Goal: Task Accomplishment & Management: Use online tool/utility

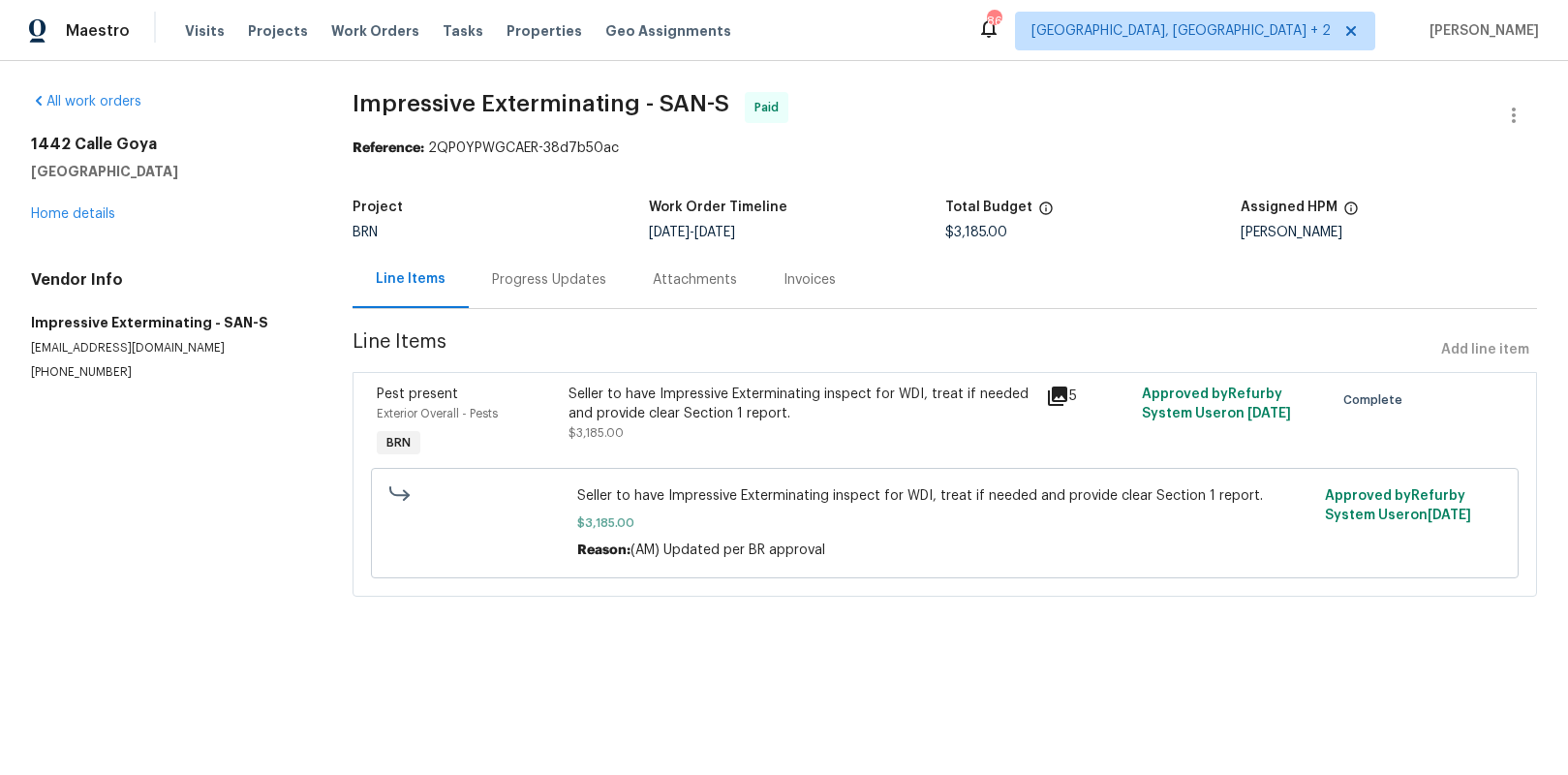
click at [83, 221] on div "[STREET_ADDRESS] Home details" at bounding box center [168, 178] width 275 height 89
click at [88, 213] on link "Home details" at bounding box center [73, 214] width 85 height 14
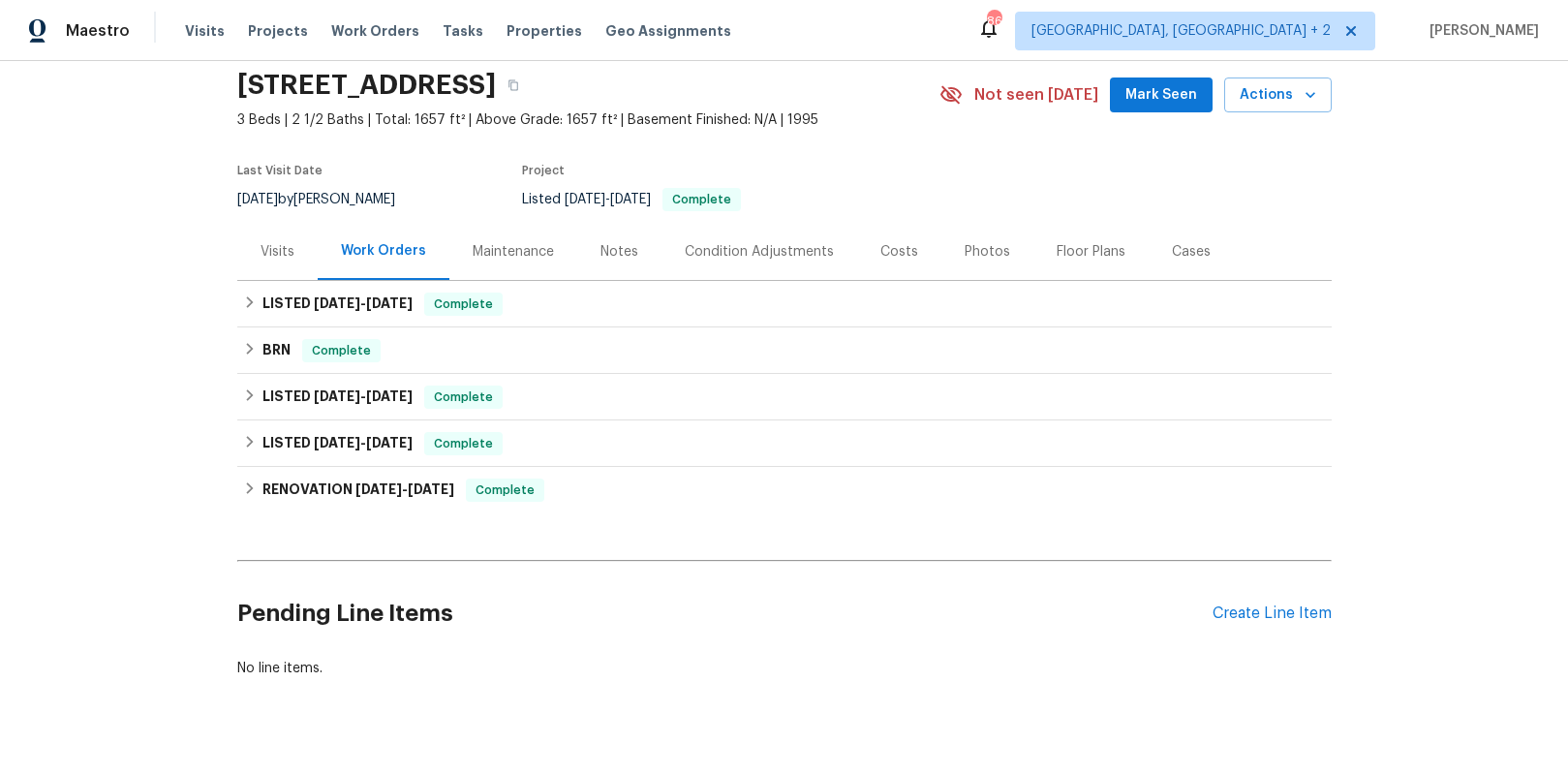
scroll to position [105, 0]
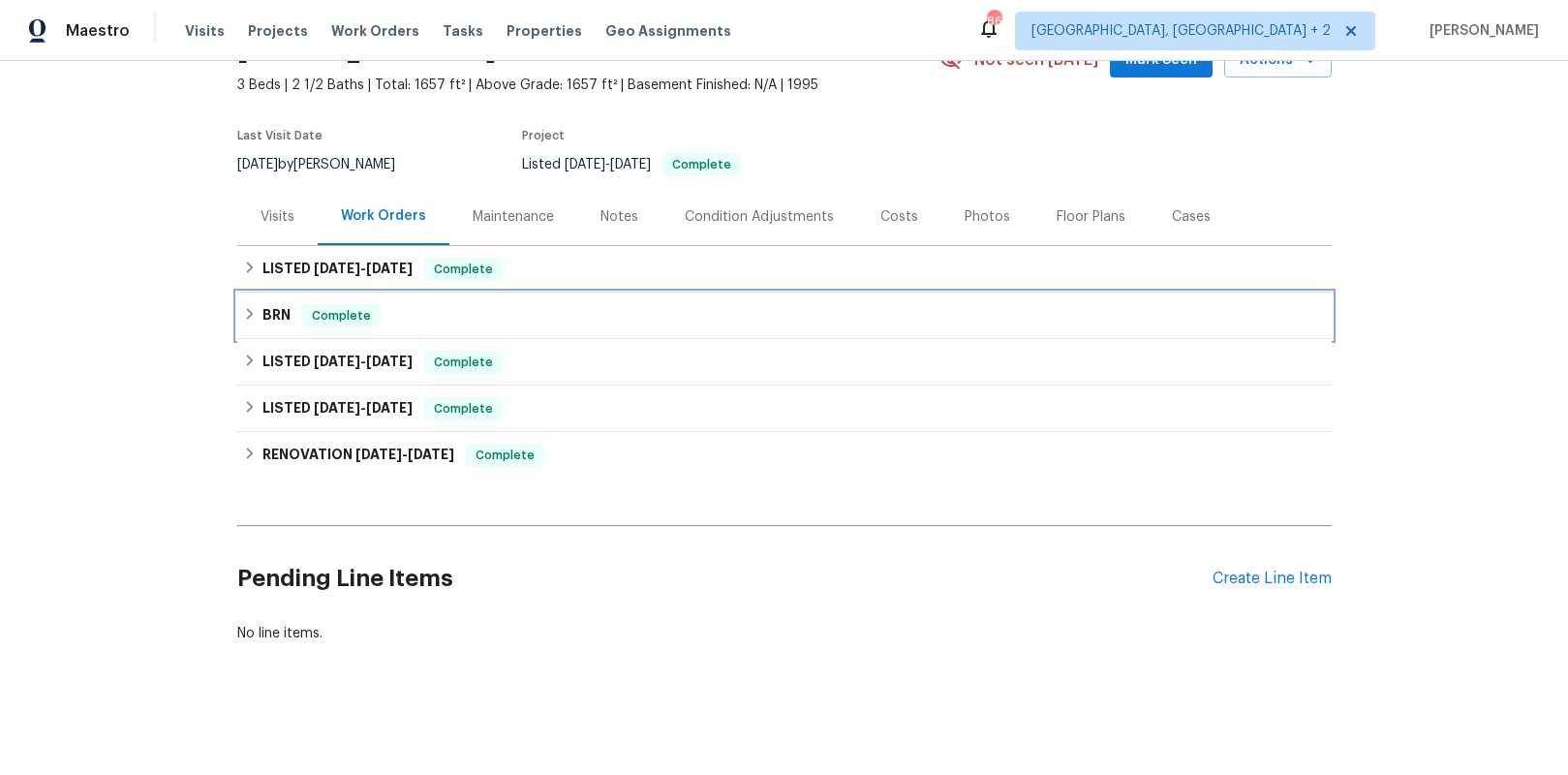
click at [324, 315] on span "Complete" at bounding box center [341, 315] width 75 height 19
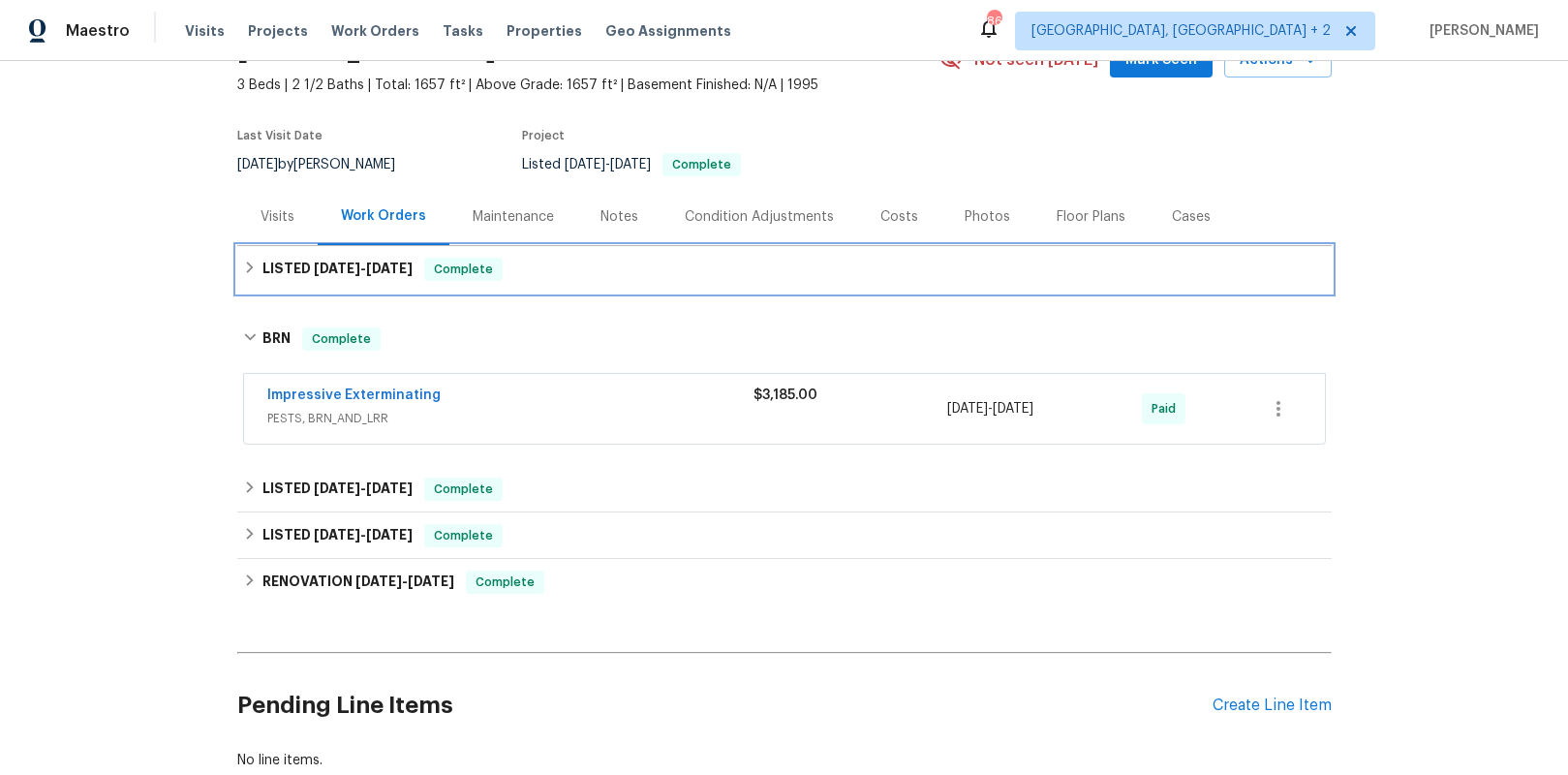
click at [436, 273] on div "LISTED [DATE] - [DATE] Complete" at bounding box center [785, 270] width 1083 height 23
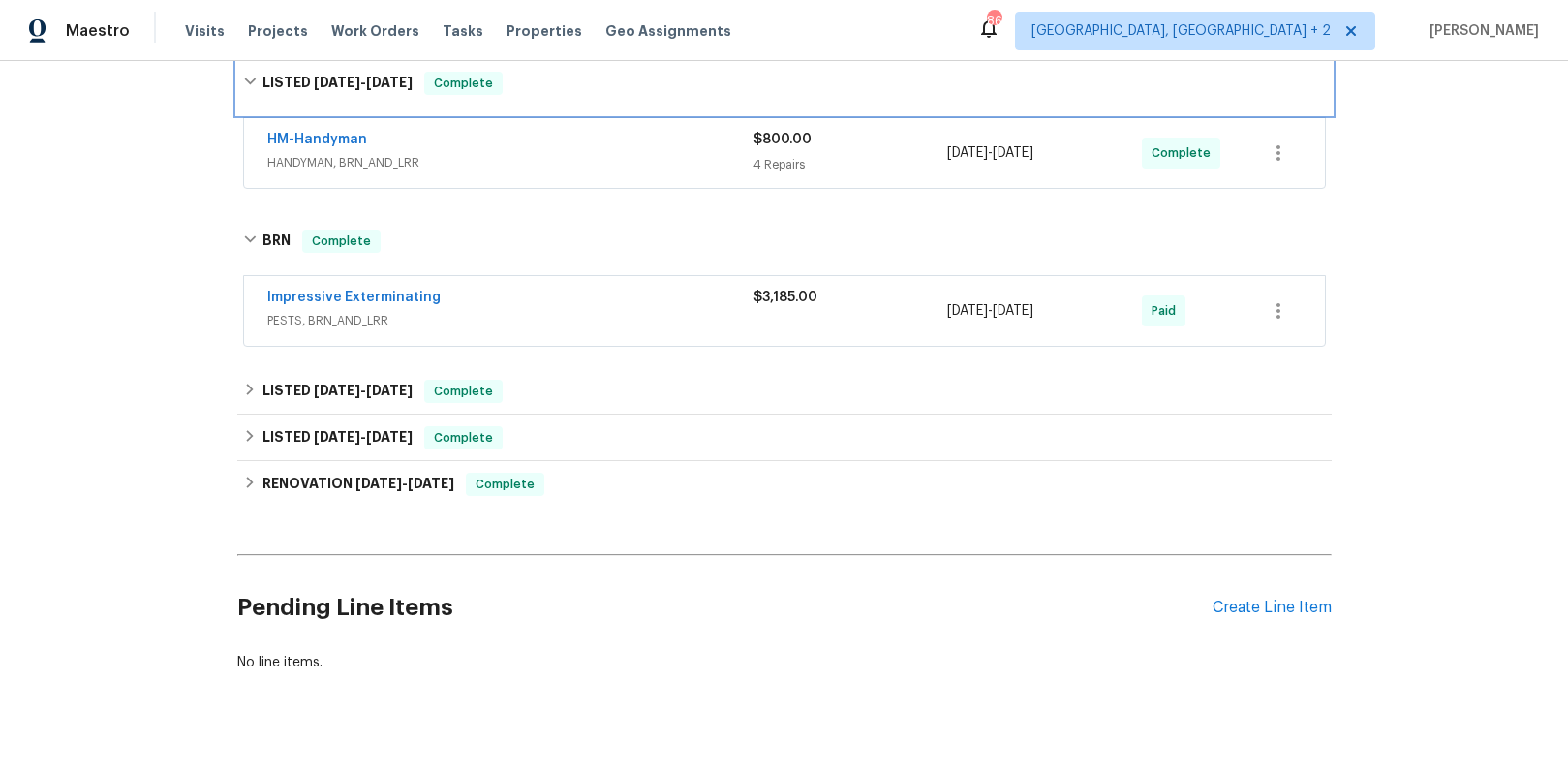
scroll to position [326, 0]
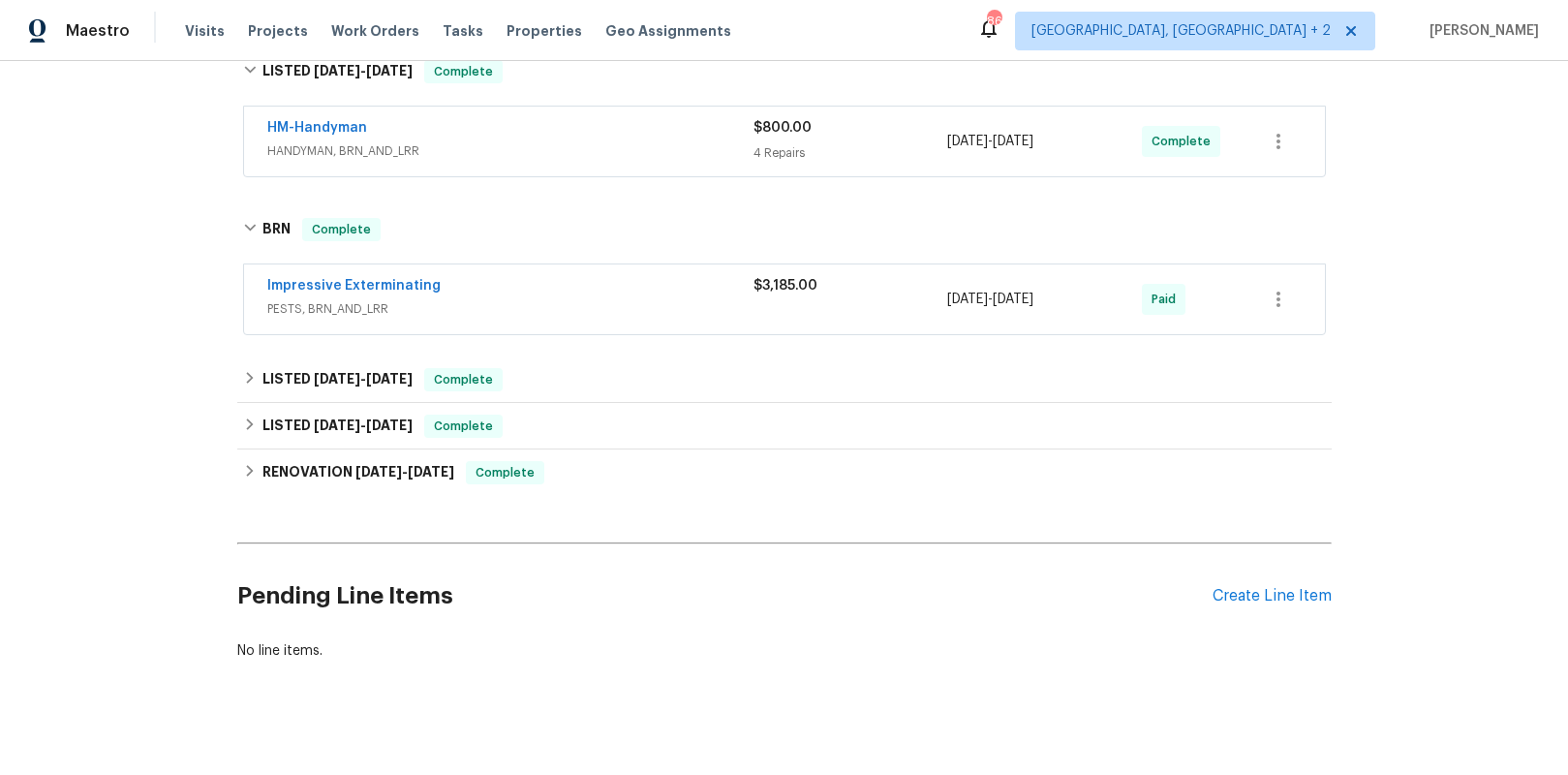
click at [435, 142] on span "HANDYMAN, BRN_AND_LRR" at bounding box center [509, 151] width 486 height 19
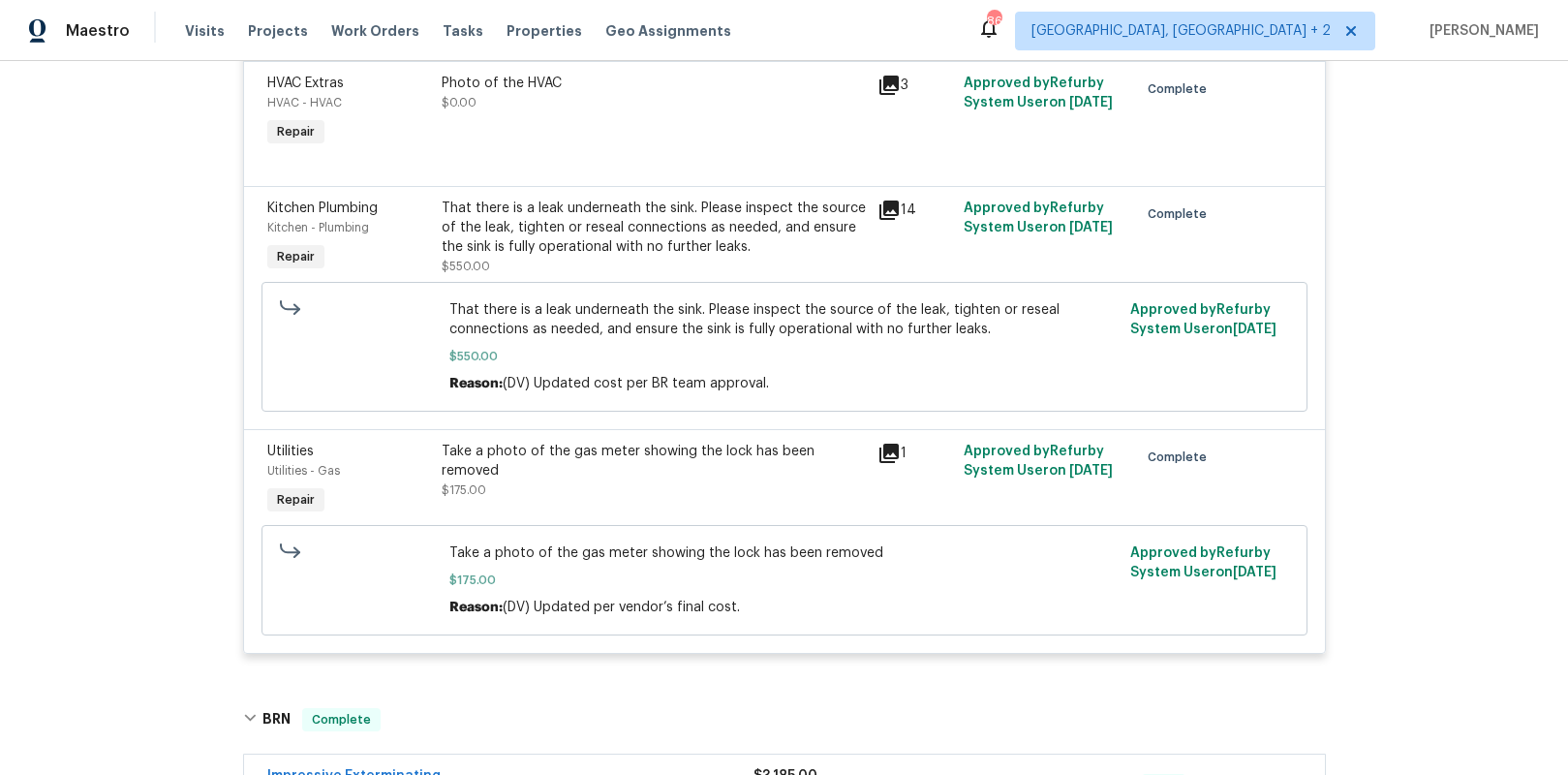
scroll to position [518, 0]
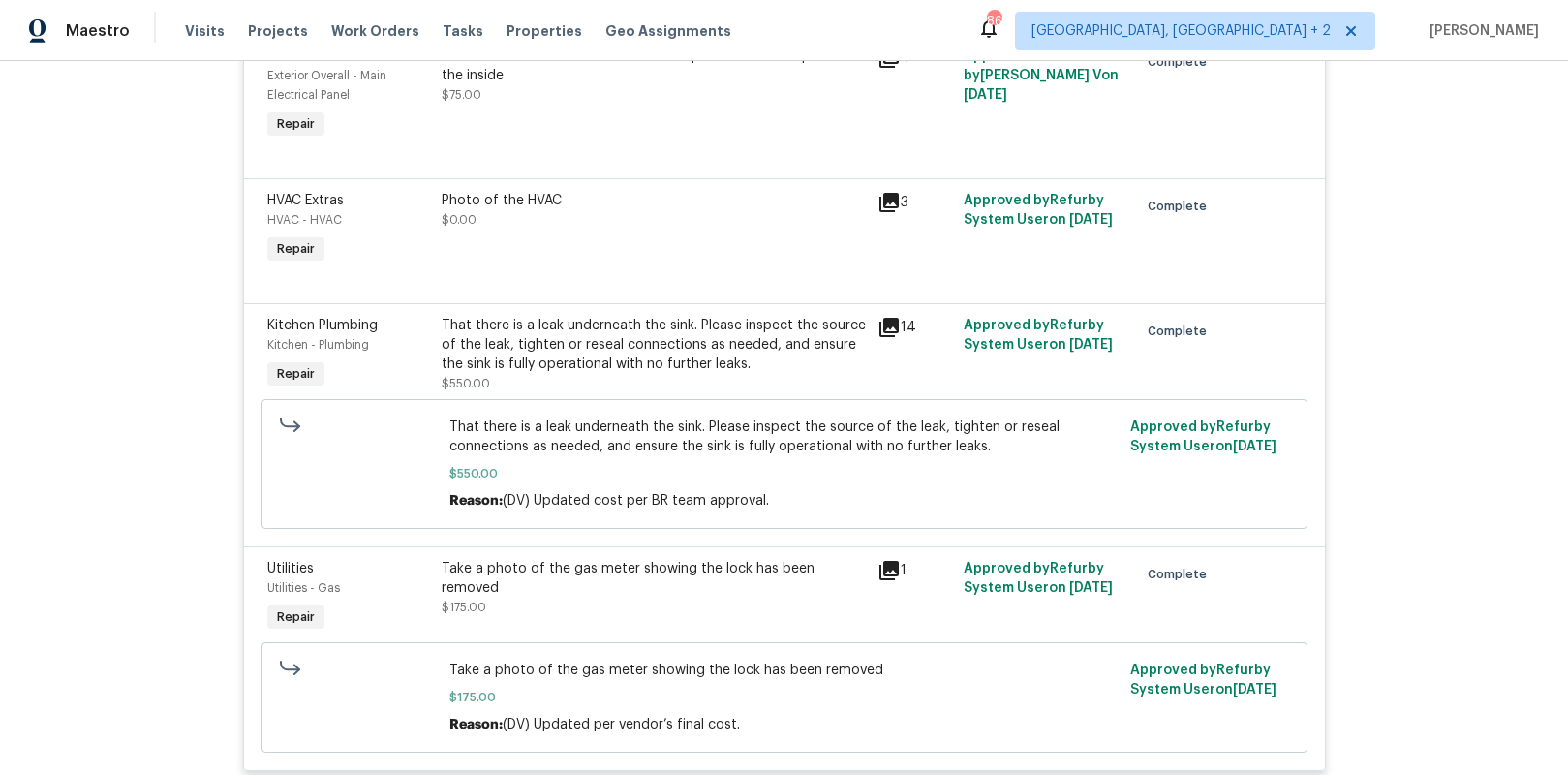
click at [424, 338] on div "Kitchen - Plumbing" at bounding box center [348, 345] width 163 height 19
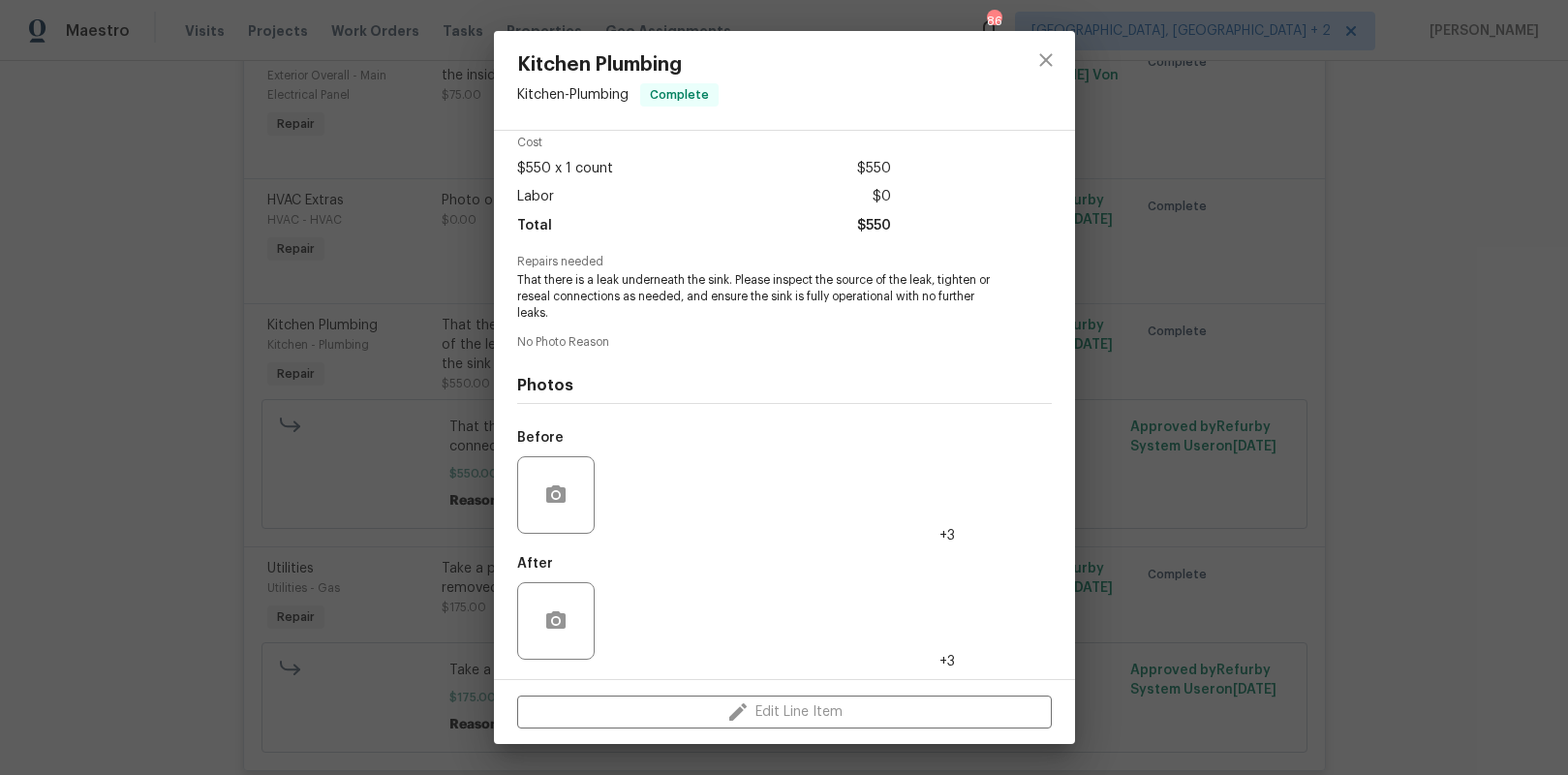
scroll to position [0, 0]
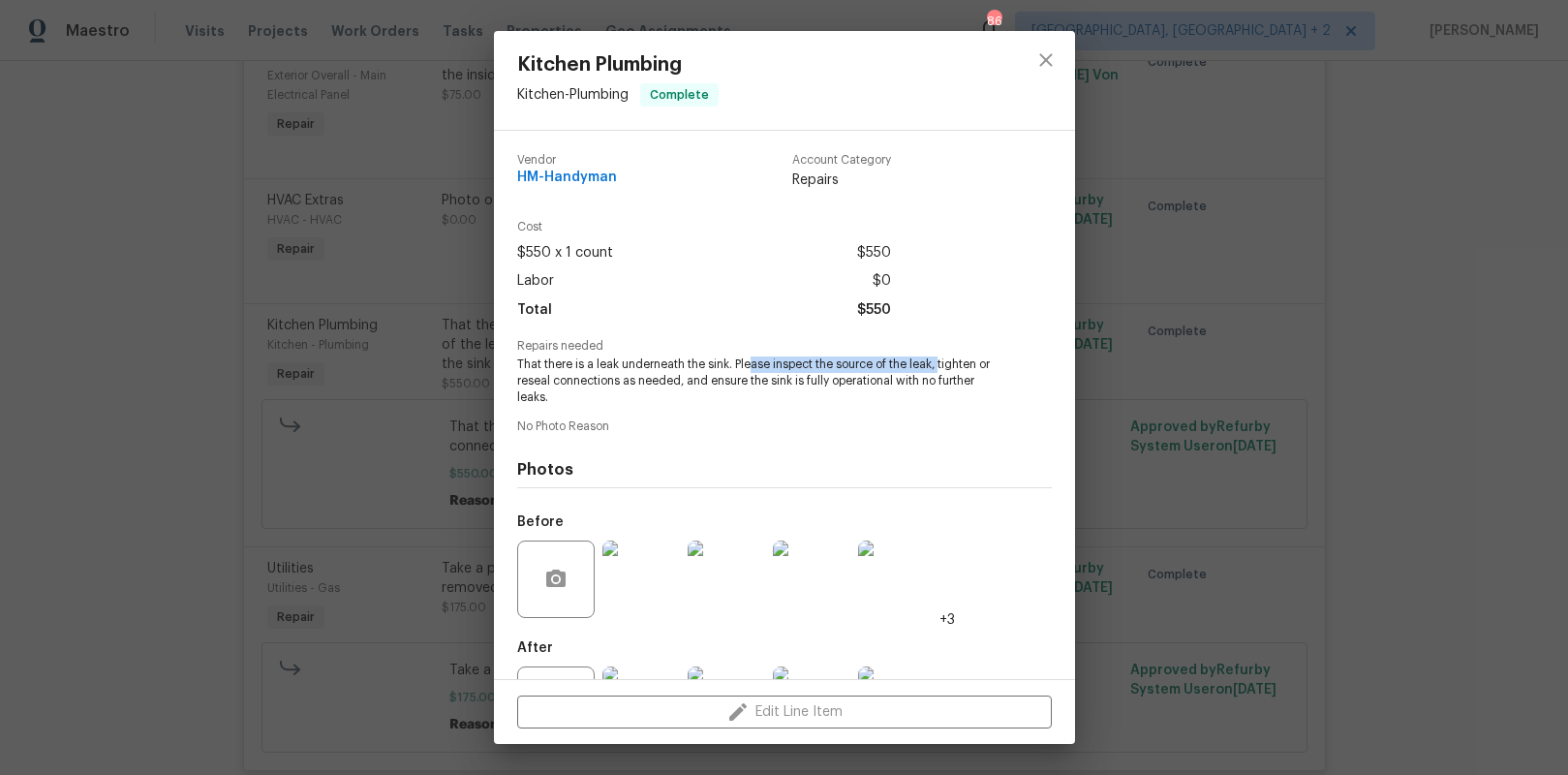
drag, startPoint x: 764, startPoint y: 365, endPoint x: 941, endPoint y: 370, distance: 177.1
click at [941, 370] on span "That there is a leak underneath the sink. Please inspect the source of the leak…" at bounding box center [758, 381] width 481 height 49
click at [1054, 52] on icon "close" at bounding box center [1046, 60] width 23 height 23
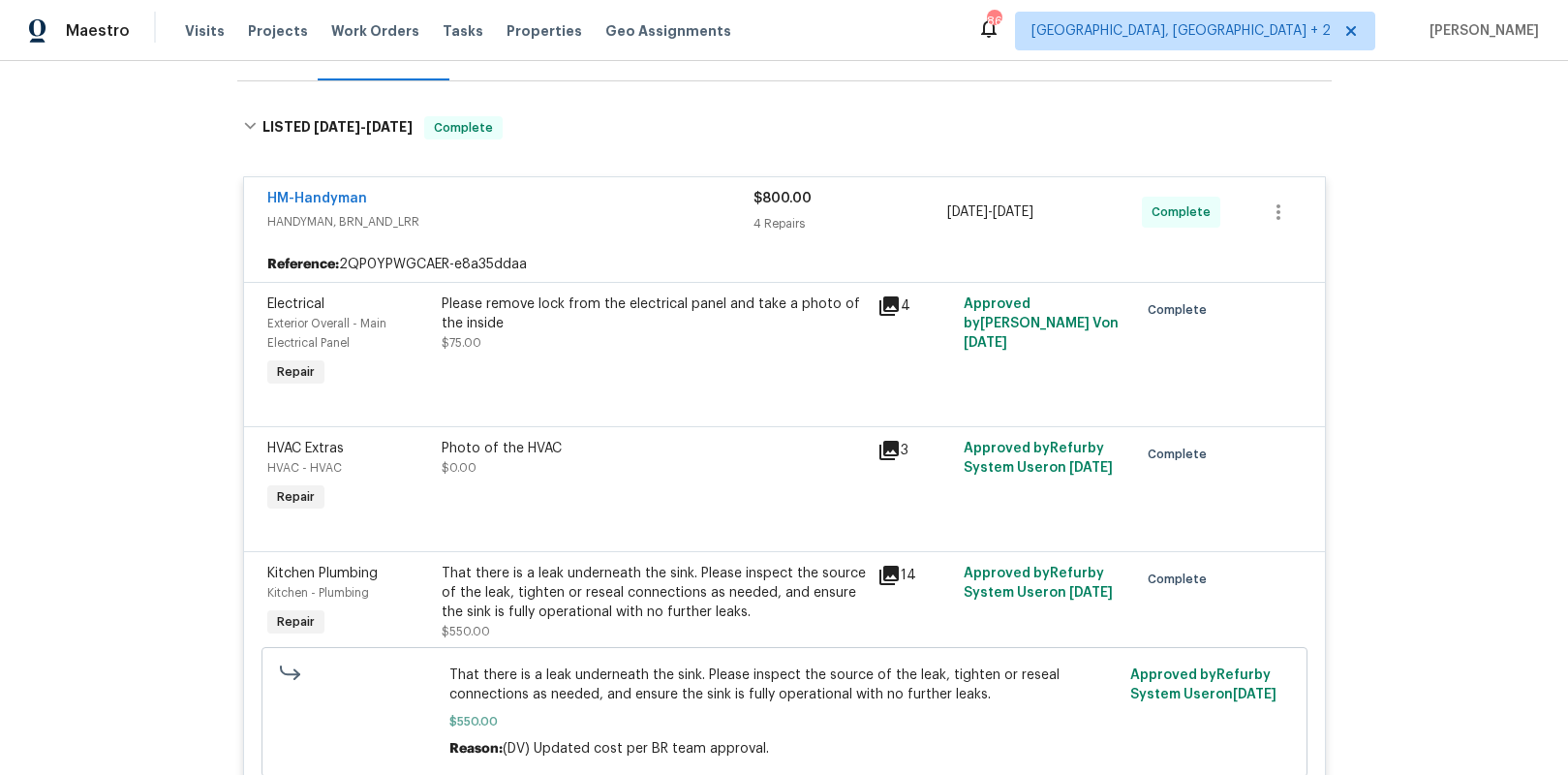
scroll to position [272, 0]
